Goal: Information Seeking & Learning: Learn about a topic

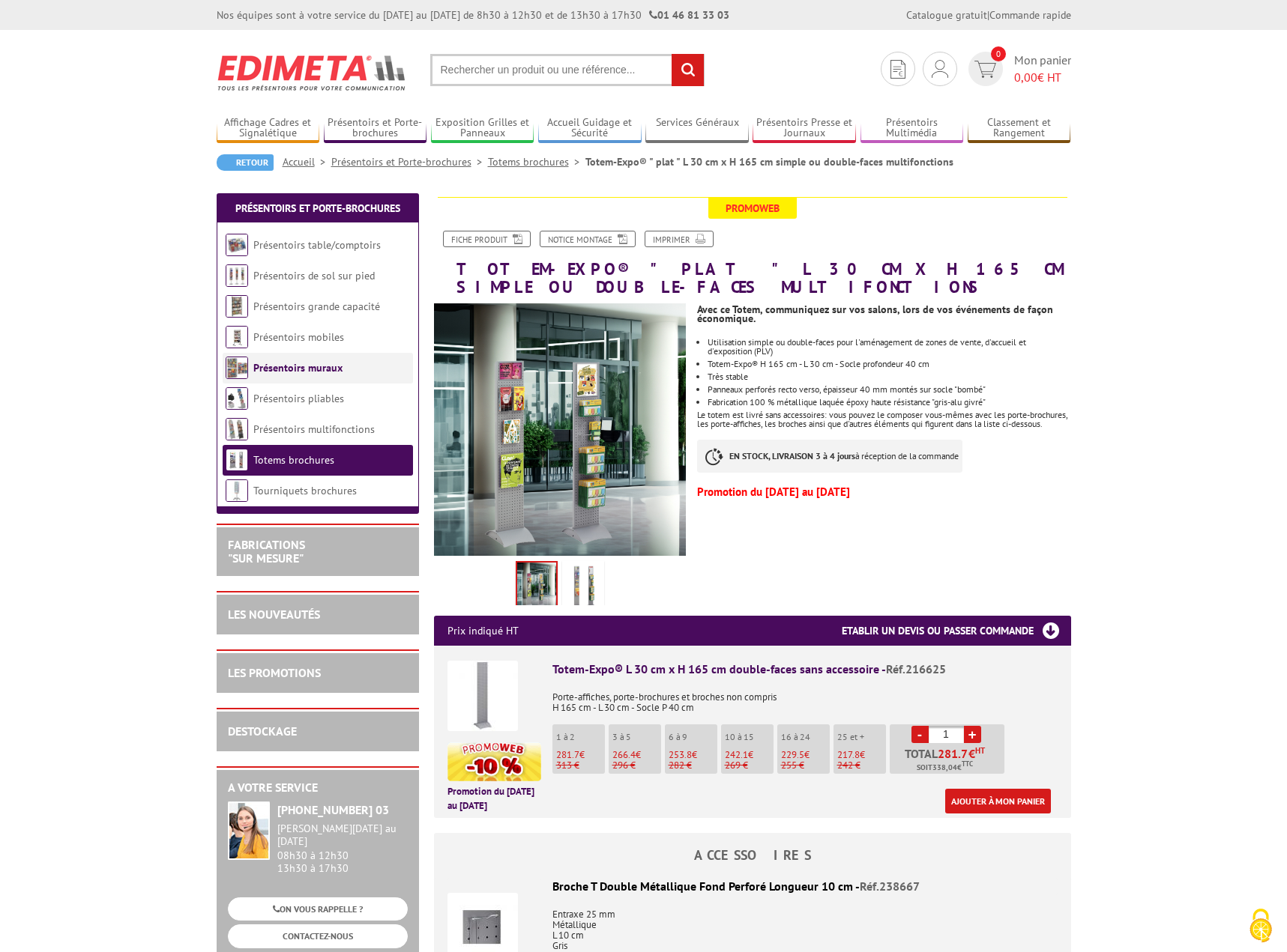
click at [297, 359] on li "Présentoirs muraux" at bounding box center [318, 368] width 190 height 30
click at [298, 370] on link "Présentoirs muraux" at bounding box center [297, 368] width 89 height 14
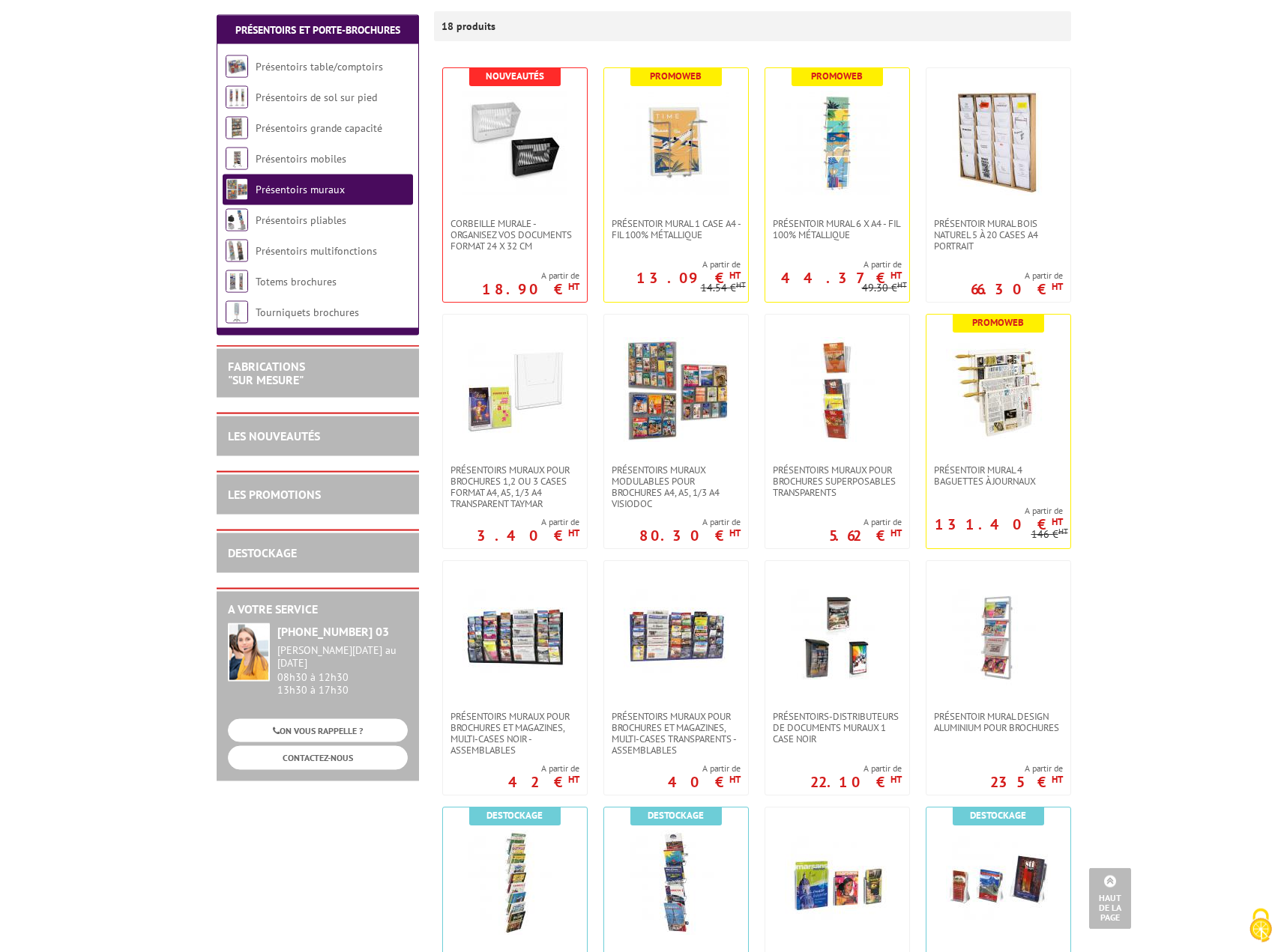
scroll to position [229, 0]
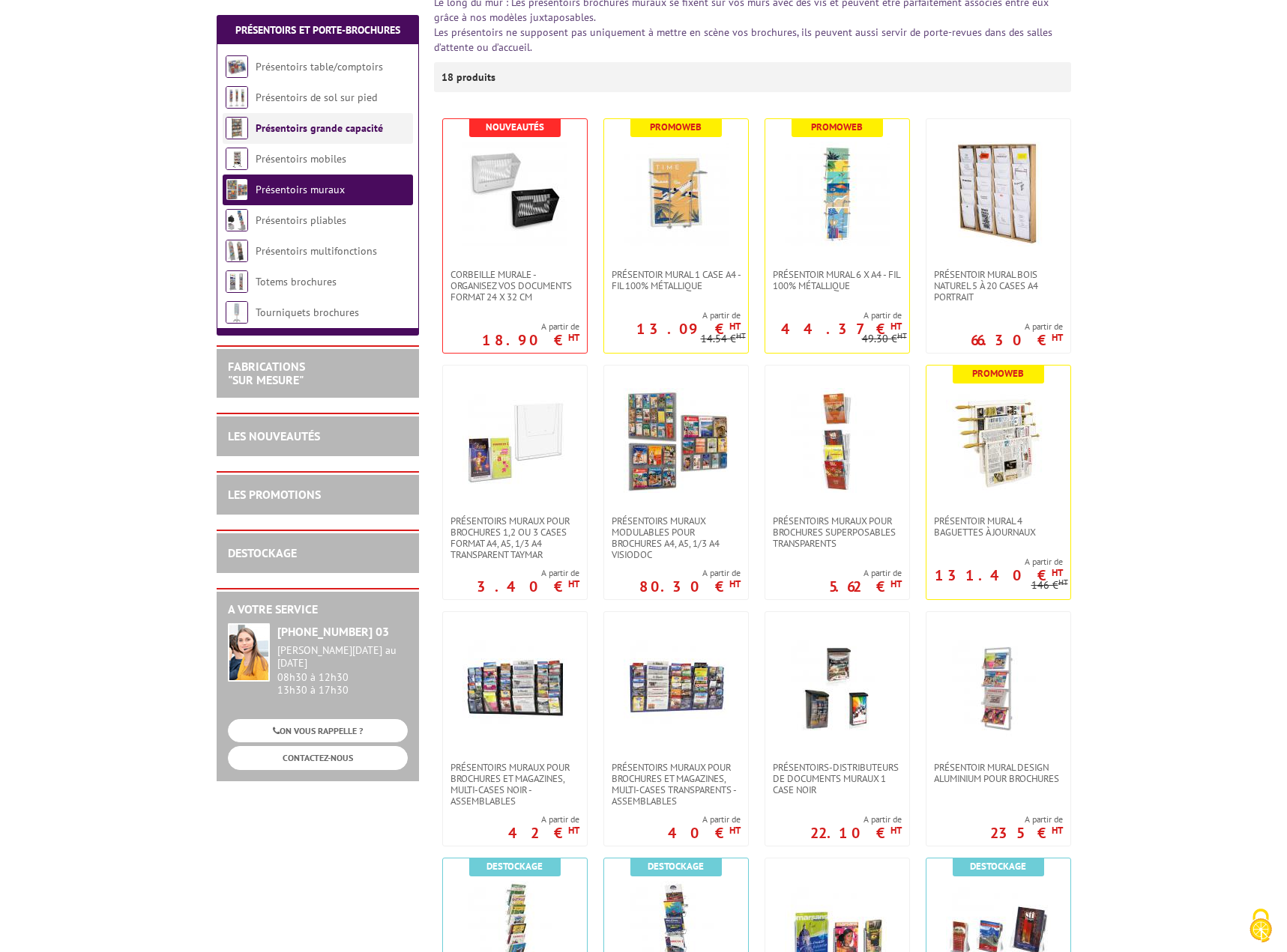
click at [264, 132] on link "Présentoirs grande capacité" at bounding box center [319, 129] width 127 height 14
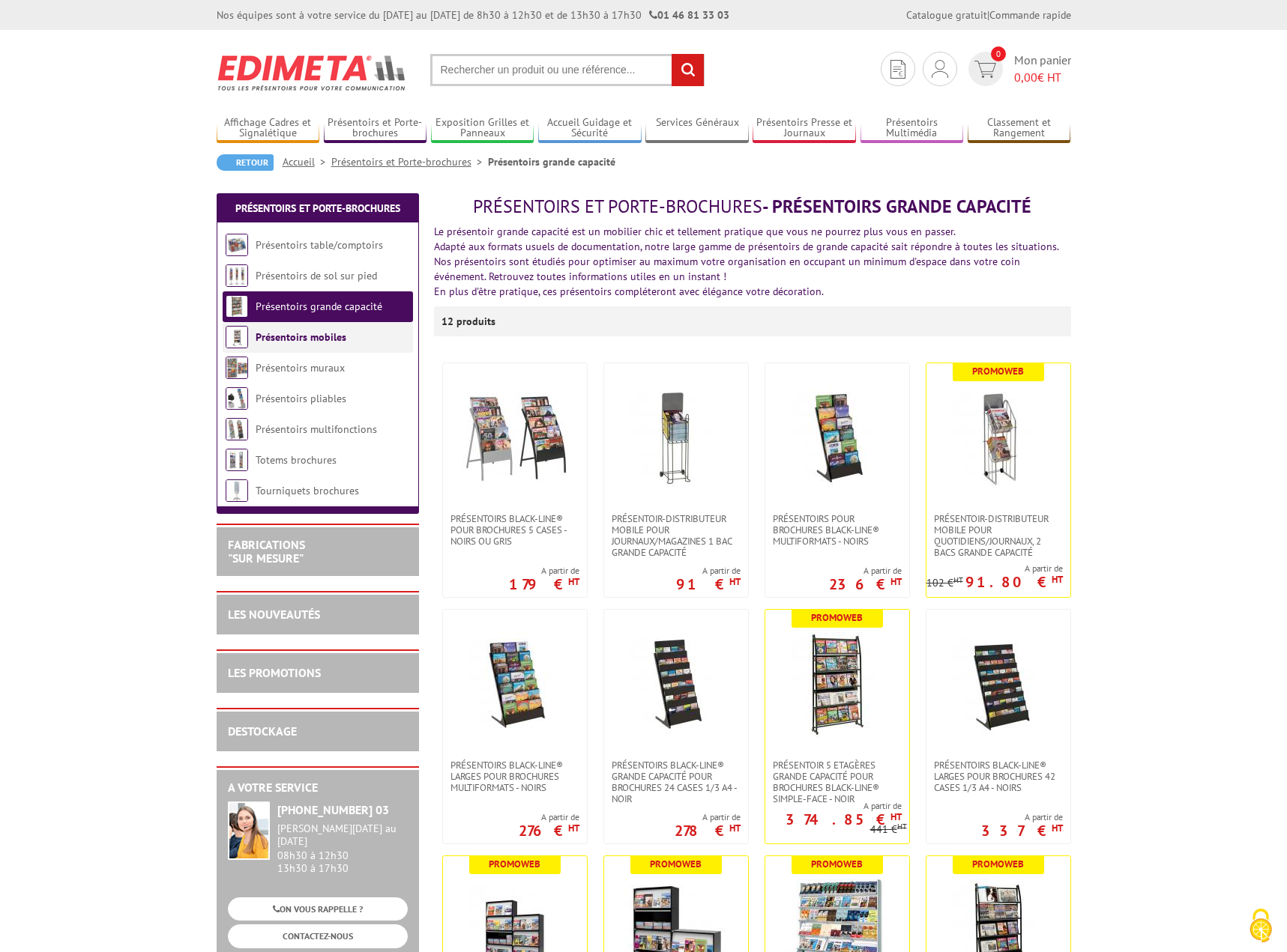
click at [279, 336] on link "Présentoirs mobiles" at bounding box center [300, 337] width 91 height 14
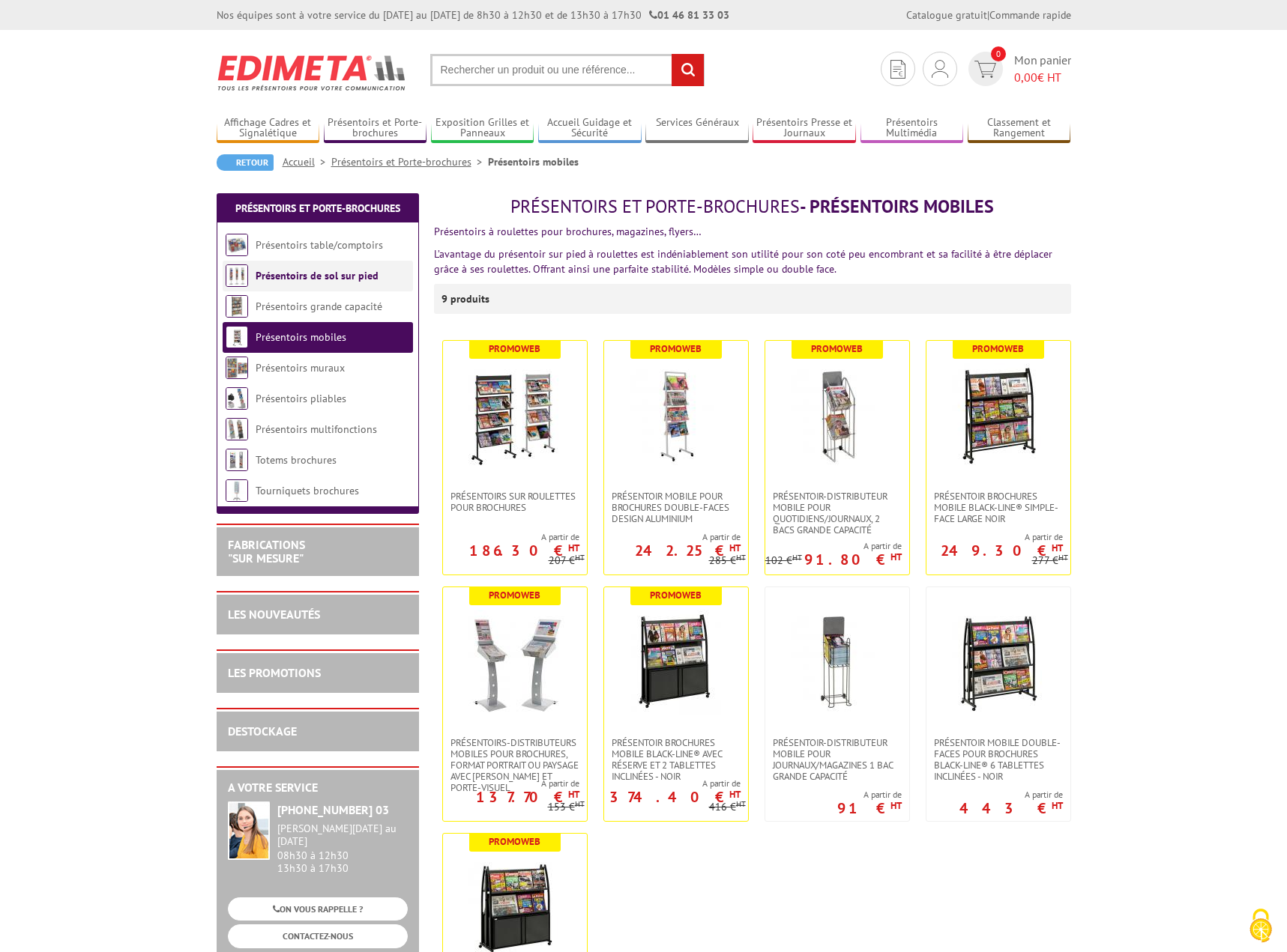
click at [311, 279] on link "Présentoirs de sol sur pied" at bounding box center [317, 276] width 123 height 14
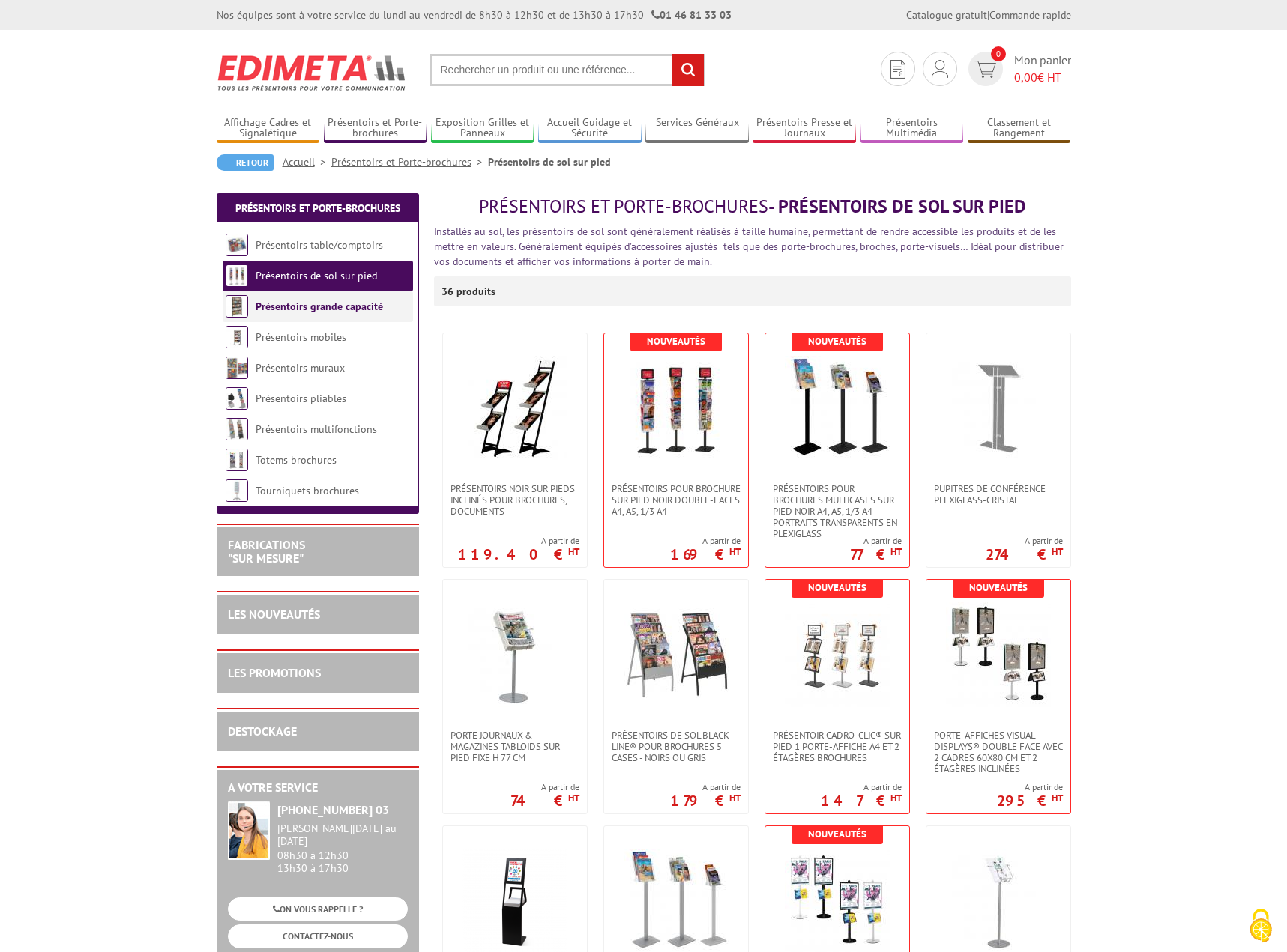
click at [294, 316] on li "Présentoirs grande capacité" at bounding box center [318, 306] width 190 height 30
click at [294, 306] on link "Présentoirs grande capacité" at bounding box center [319, 306] width 127 height 14
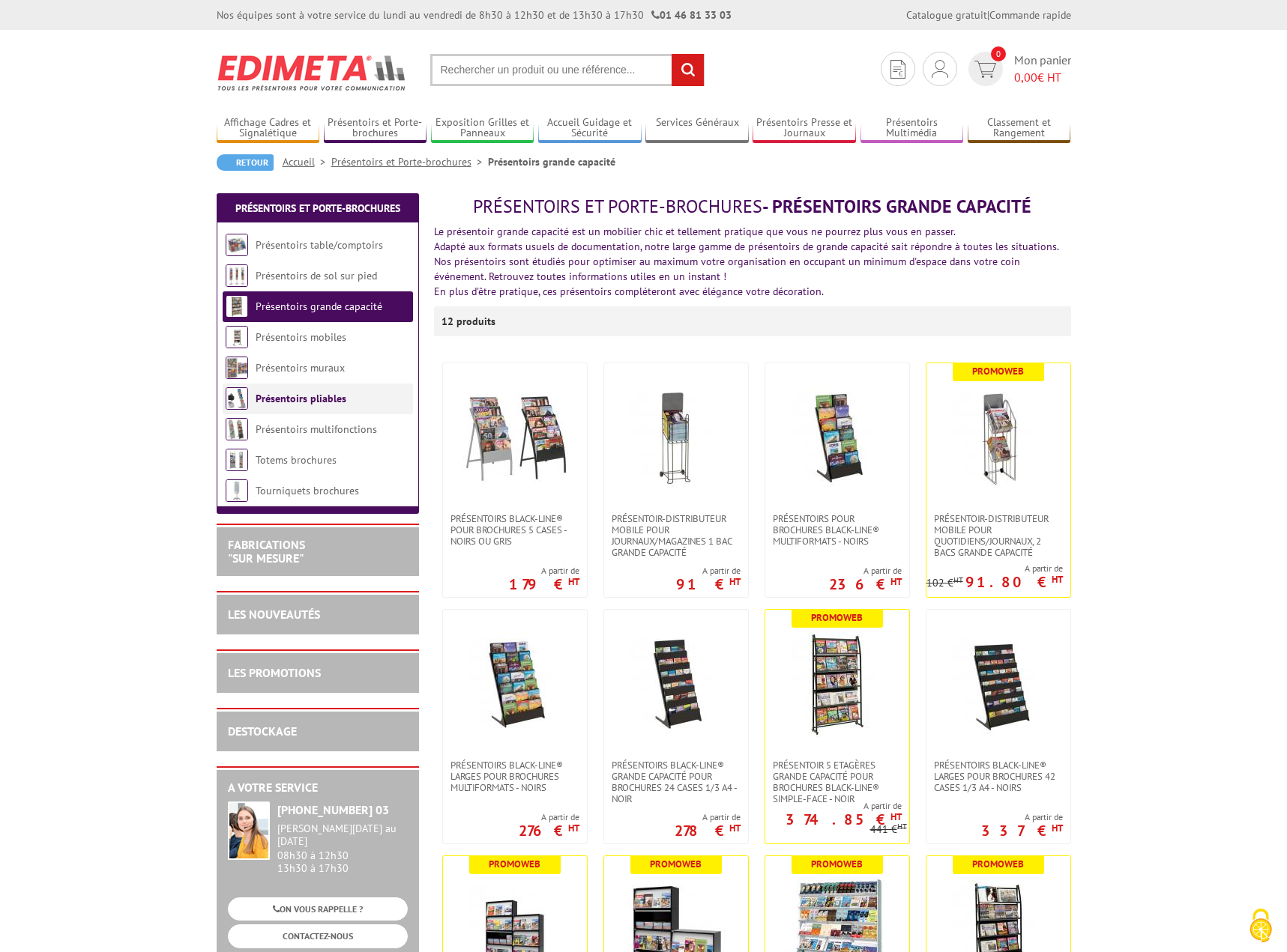
click at [282, 399] on link "Présentoirs pliables" at bounding box center [300, 398] width 91 height 14
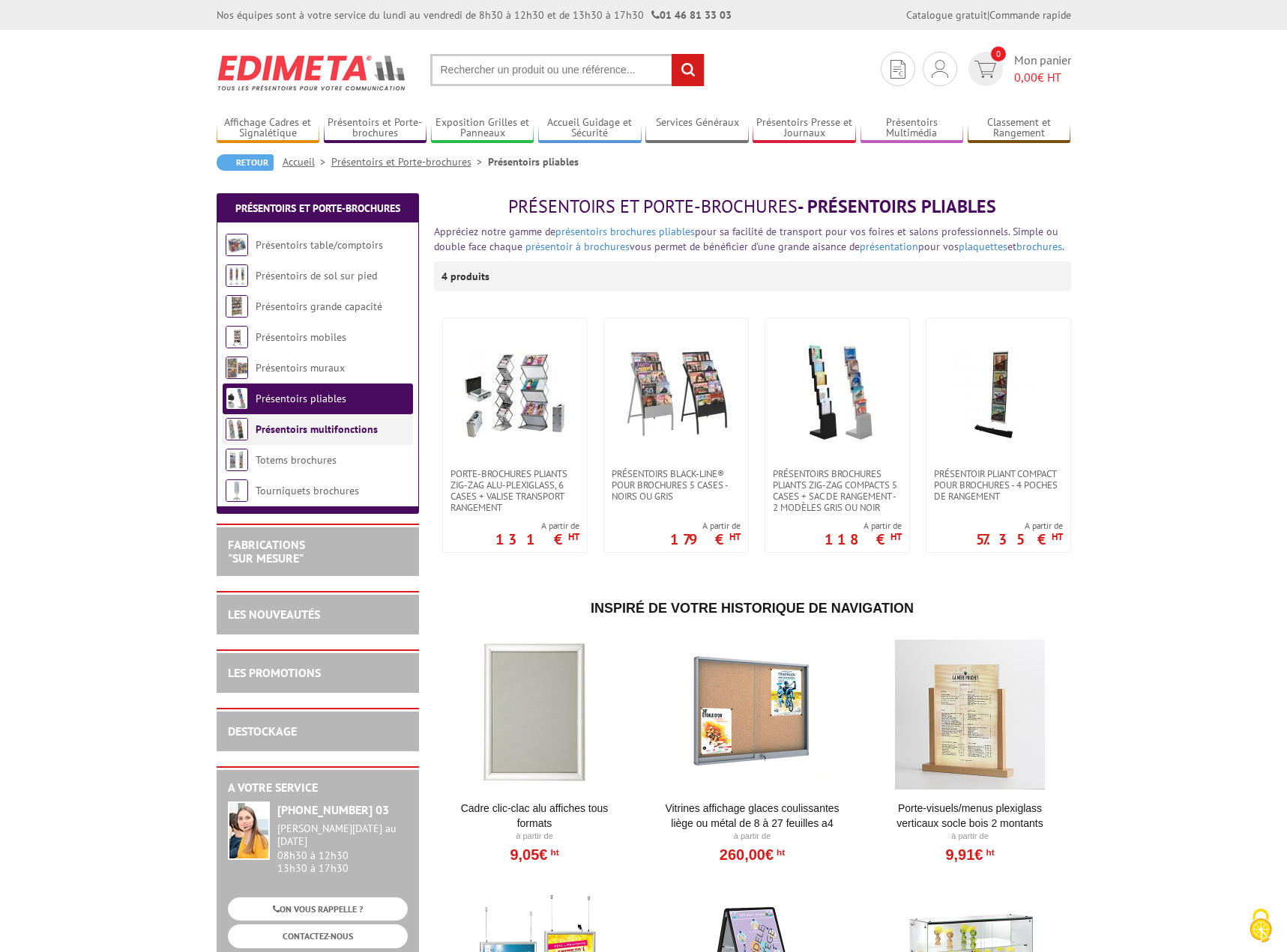
click at [275, 427] on link "Présentoirs multifonctions" at bounding box center [316, 430] width 122 height 14
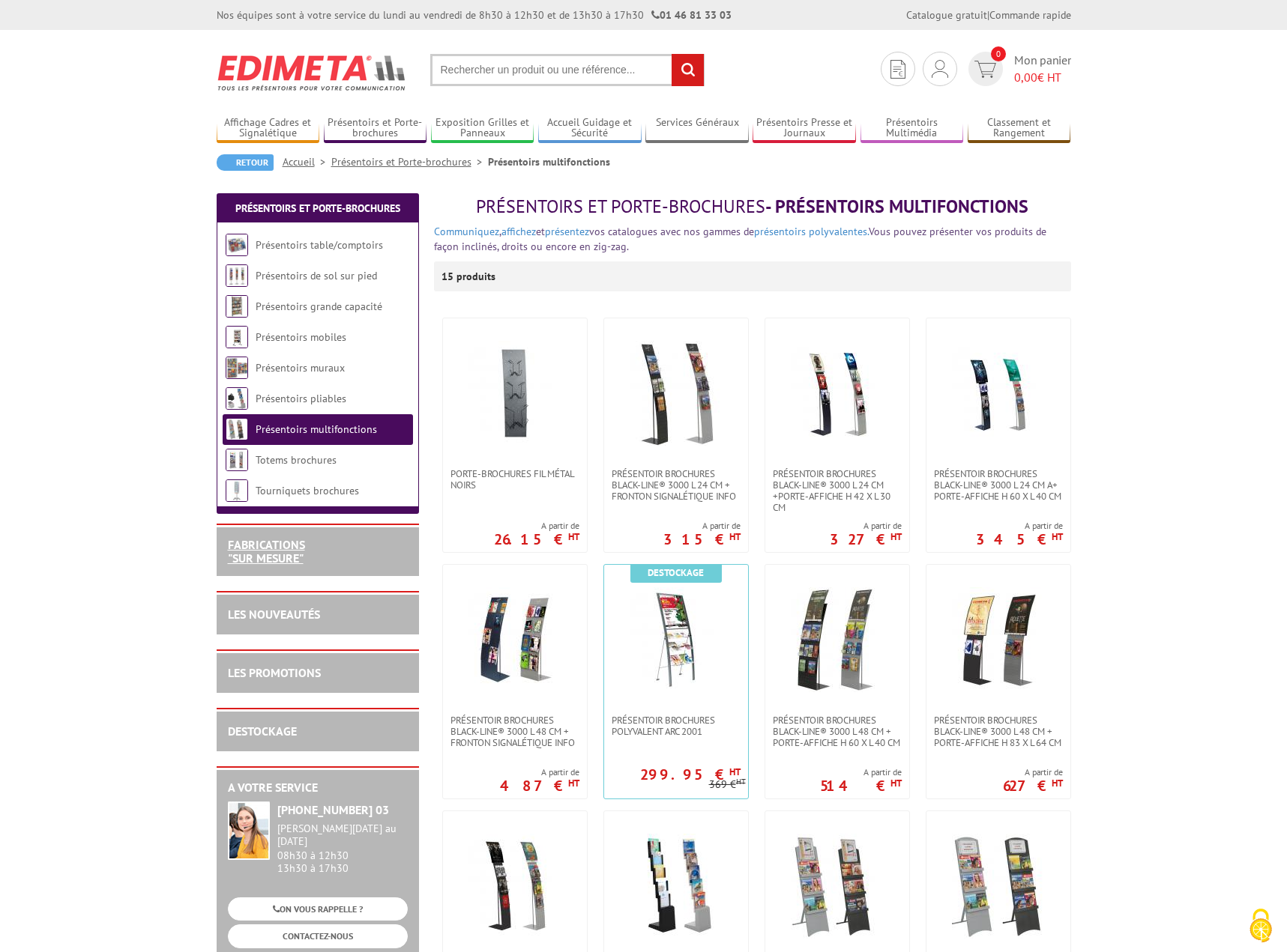
click at [245, 546] on link "FABRICATIONS "Sur Mesure"" at bounding box center [266, 551] width 77 height 28
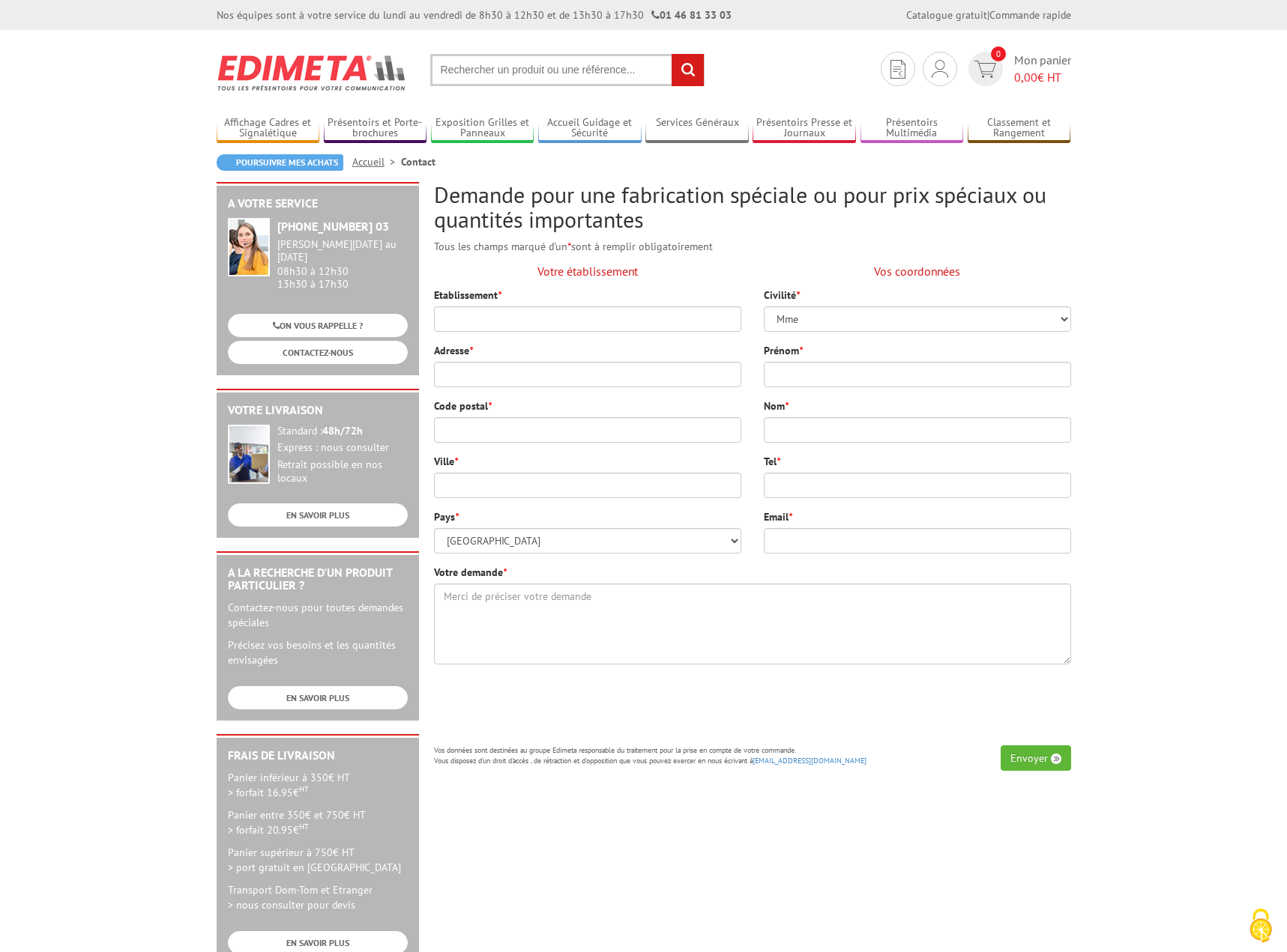
click at [911, 865] on div "A votre service [PHONE_NUMBER] 03 [PERSON_NAME][DATE] au [DATE] 08h30 à 12h30 1…" at bounding box center [644, 581] width 869 height 798
